Goal: Information Seeking & Learning: Learn about a topic

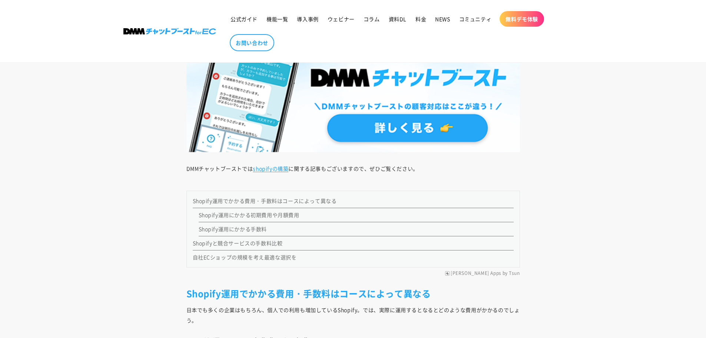
scroll to position [853, 0]
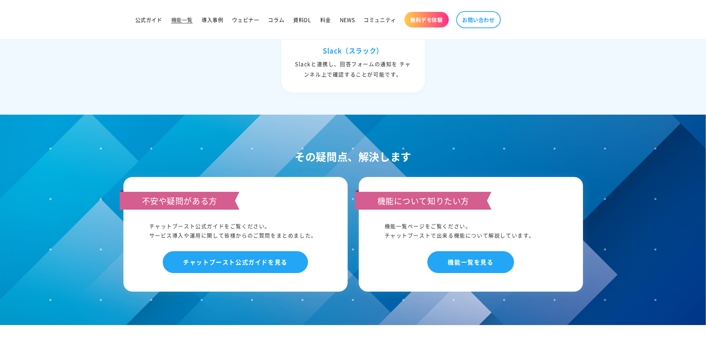
scroll to position [3582, 0]
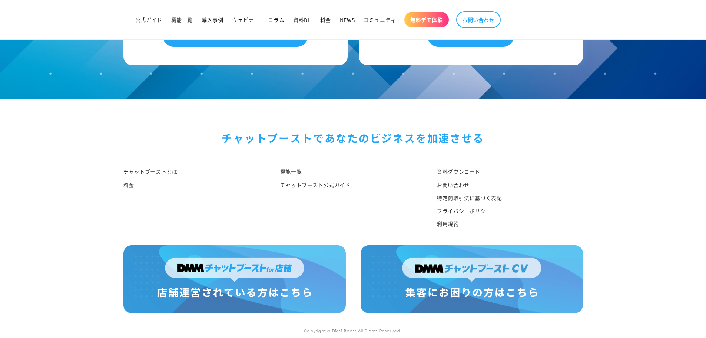
scroll to position [3582, 0]
